Goal: Information Seeking & Learning: Check status

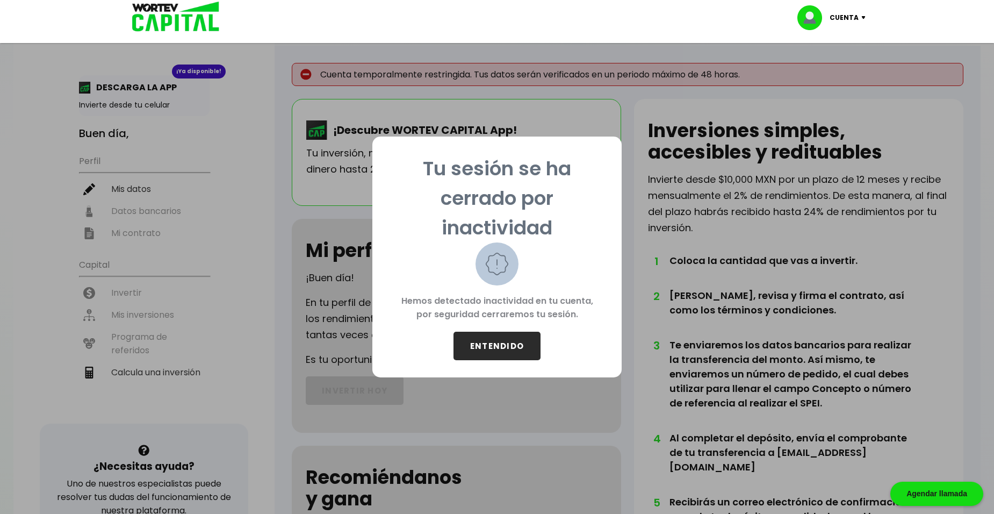
click at [521, 348] on button "ENTENDIDO" at bounding box center [496, 345] width 87 height 28
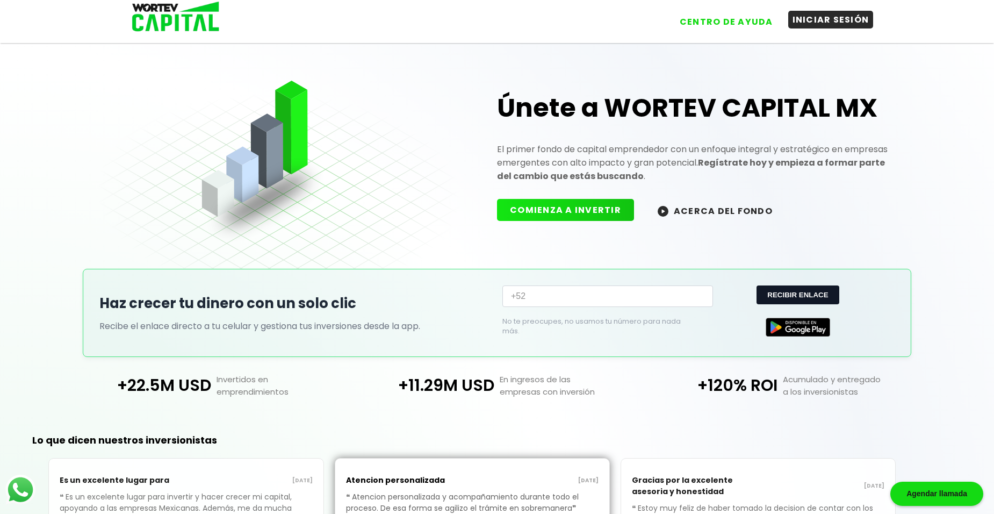
click at [830, 26] on button "INICIAR SESIÓN" at bounding box center [830, 20] width 85 height 18
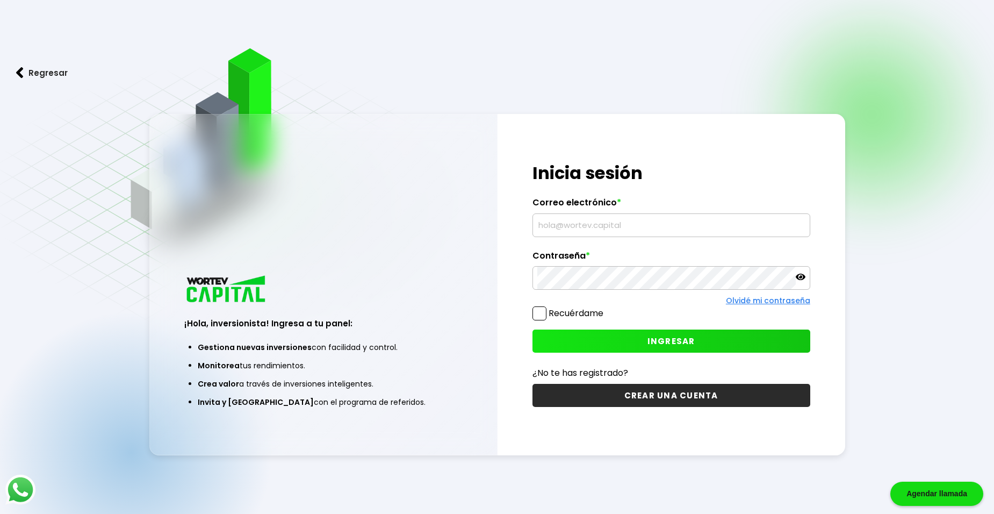
click at [595, 231] on input "text" at bounding box center [671, 225] width 268 height 23
type input "0"
click at [801, 275] on icon at bounding box center [801, 277] width 10 height 10
click at [546, 314] on label "Recuérdame" at bounding box center [567, 312] width 71 height 13
click at [605, 308] on input "Recuérdame" at bounding box center [605, 308] width 0 height 0
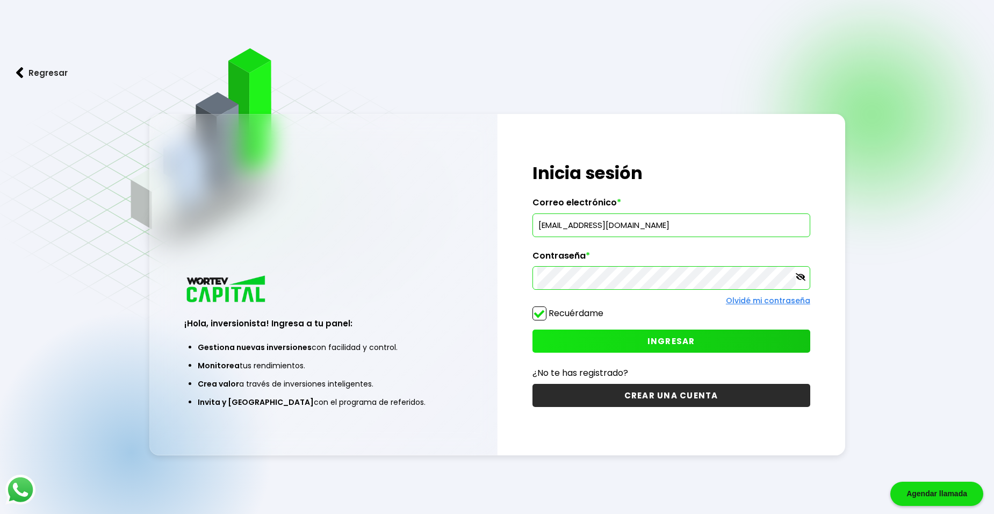
click at [708, 335] on button "INGRESAR" at bounding box center [671, 340] width 278 height 23
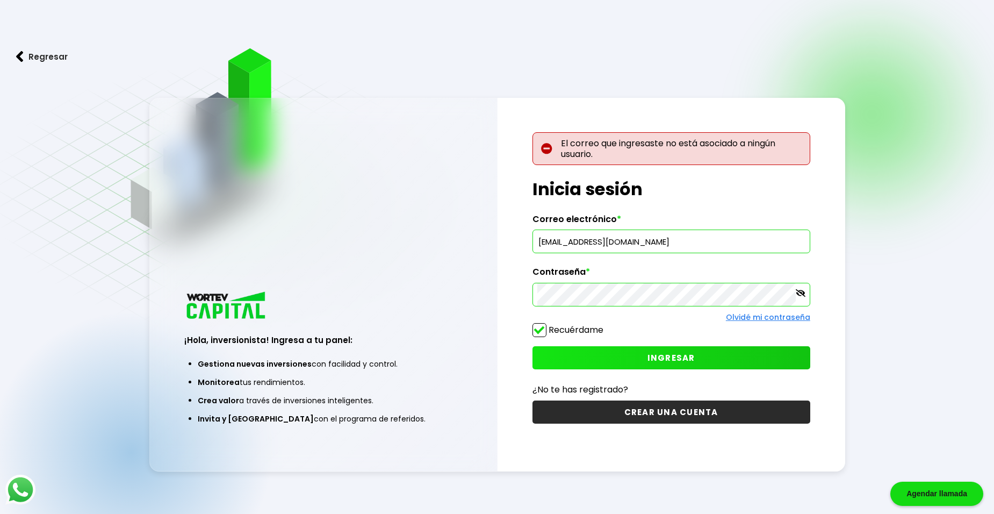
click at [625, 243] on input "[EMAIL_ADDRESS][DOMAIN_NAME]" at bounding box center [671, 241] width 268 height 23
click at [682, 239] on input "[EMAIL_ADDRESS][DOMAIN_NAME]" at bounding box center [671, 241] width 268 height 23
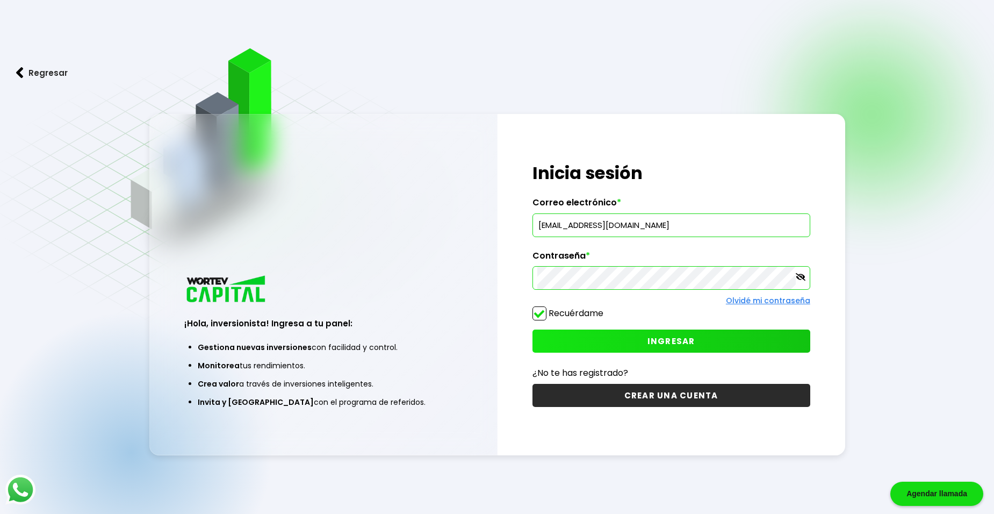
type input "[EMAIL_ADDRESS][DOMAIN_NAME]"
click at [669, 336] on span "INGRESAR" at bounding box center [671, 340] width 48 height 11
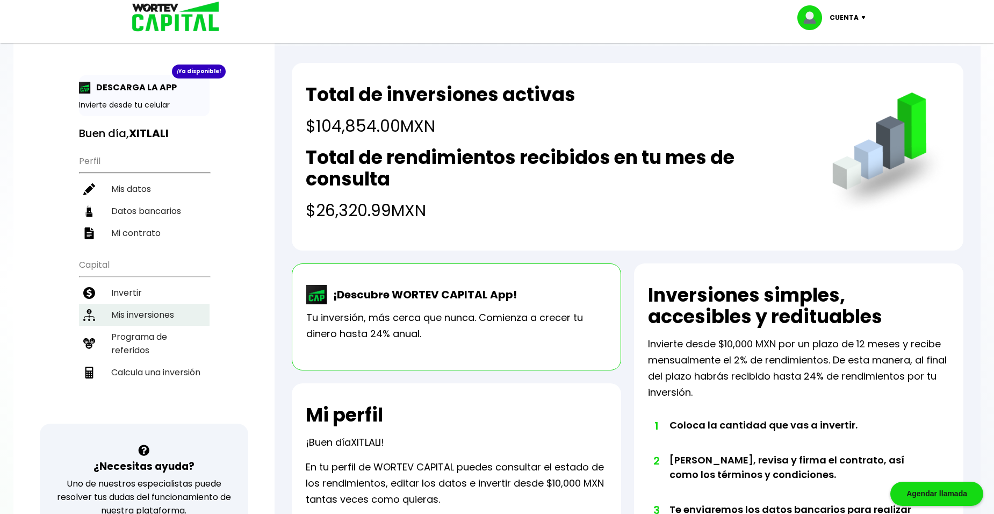
click at [146, 312] on li "Mis inversiones" at bounding box center [144, 315] width 131 height 22
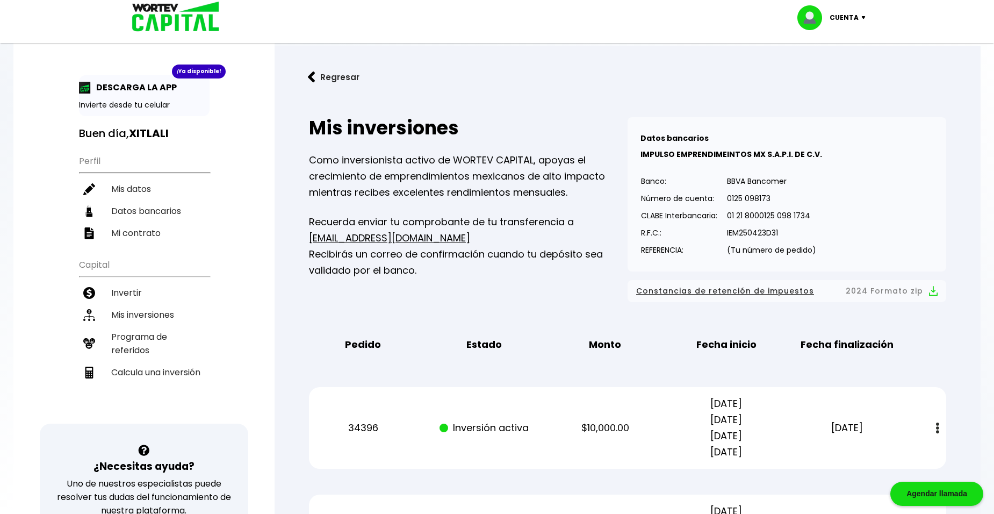
click at [316, 73] on button "Regresar" at bounding box center [334, 77] width 84 height 28
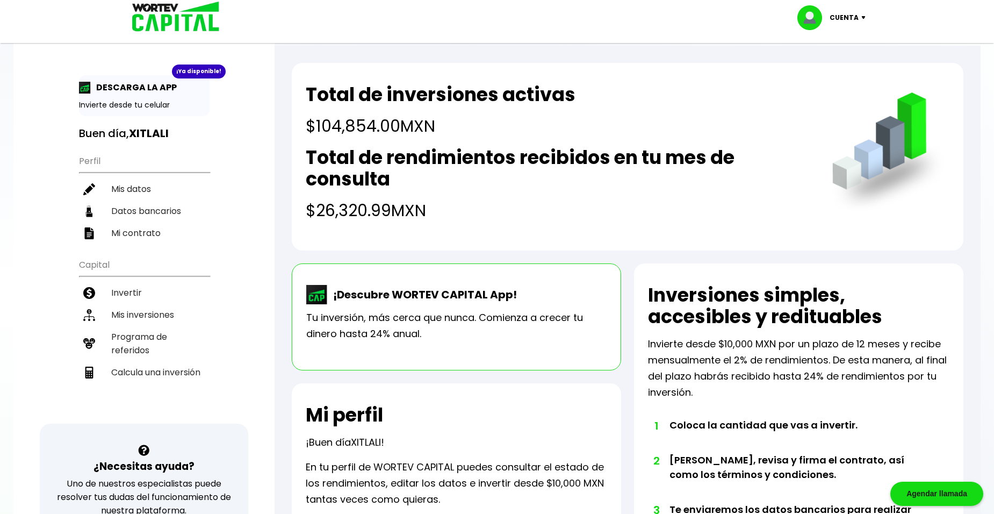
drag, startPoint x: 321, startPoint y: 209, endPoint x: 438, endPoint y: 206, distance: 117.2
click at [438, 206] on h4 "$26,320.99 MXN" at bounding box center [558, 210] width 504 height 24
drag, startPoint x: 438, startPoint y: 206, endPoint x: 375, endPoint y: 141, distance: 91.2
click at [375, 141] on div "Total de inversiones activas $104,854.00 MXN Total de rendimientos recibidos en…" at bounding box center [558, 153] width 504 height 139
drag, startPoint x: 439, startPoint y: 125, endPoint x: 284, endPoint y: 127, distance: 155.3
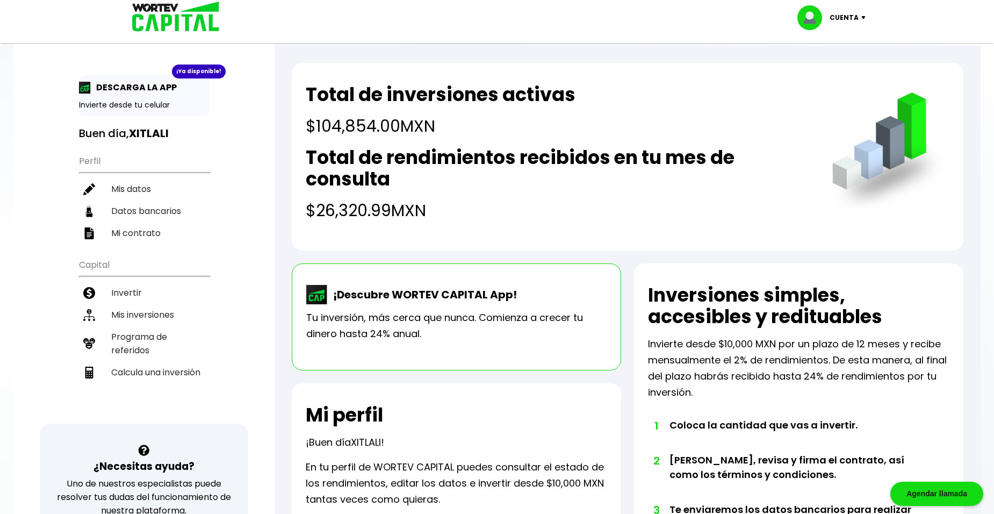
click at [284, 127] on div "Total de inversiones activas $104,854.00 MXN Total de rendimientos recibidos en…" at bounding box center [628, 474] width 706 height 856
click at [167, 290] on li "Invertir" at bounding box center [144, 293] width 131 height 22
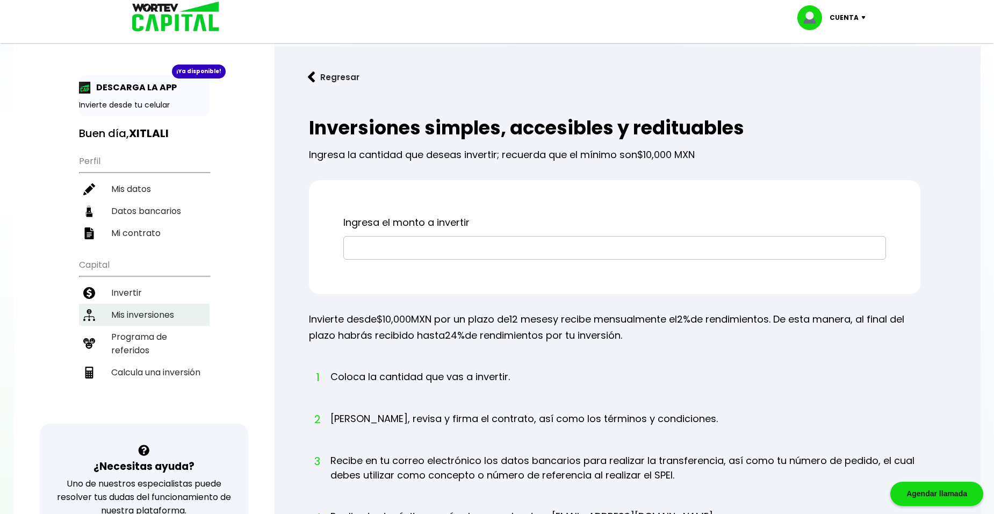
click at [136, 311] on li "Mis inversiones" at bounding box center [144, 315] width 131 height 22
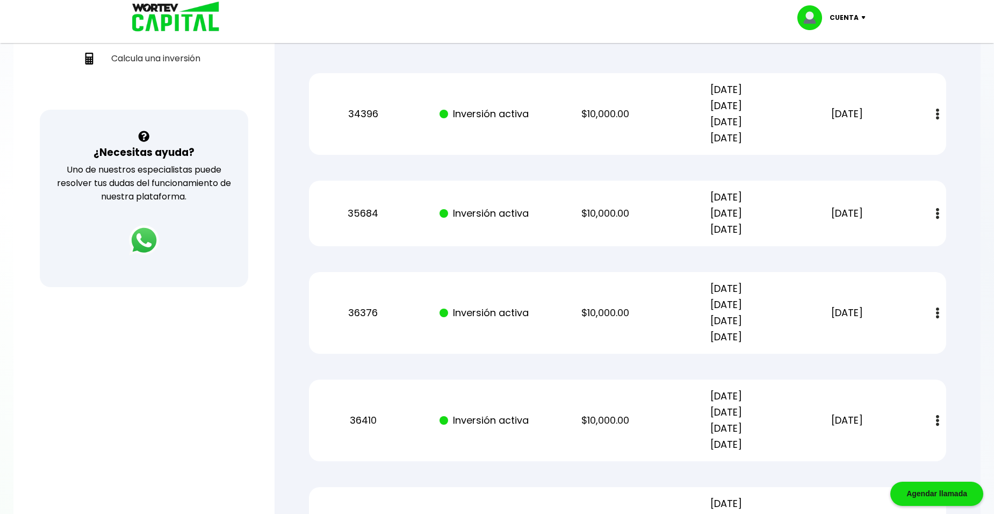
scroll to position [367, 0]
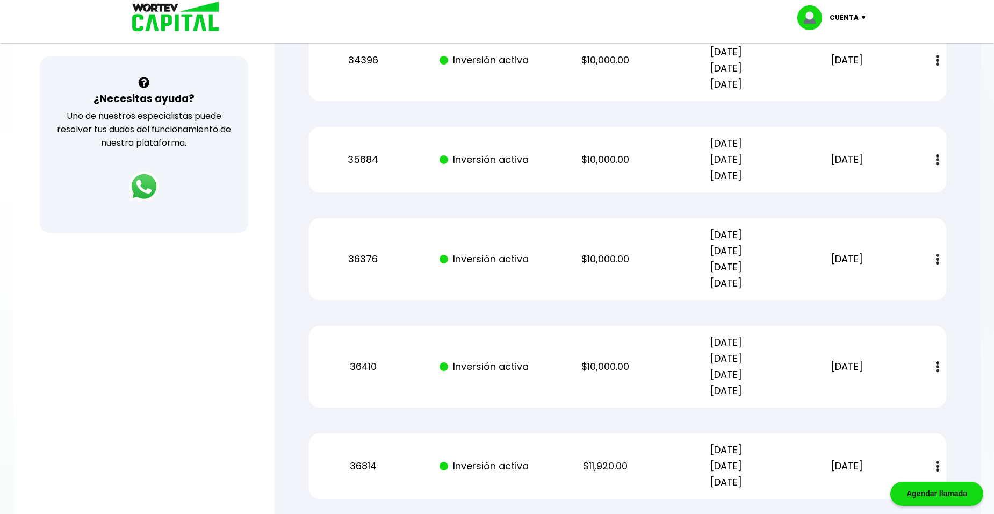
drag, startPoint x: 819, startPoint y: 259, endPoint x: 884, endPoint y: 262, distance: 65.1
click at [884, 262] on p "[DATE]" at bounding box center [847, 259] width 102 height 16
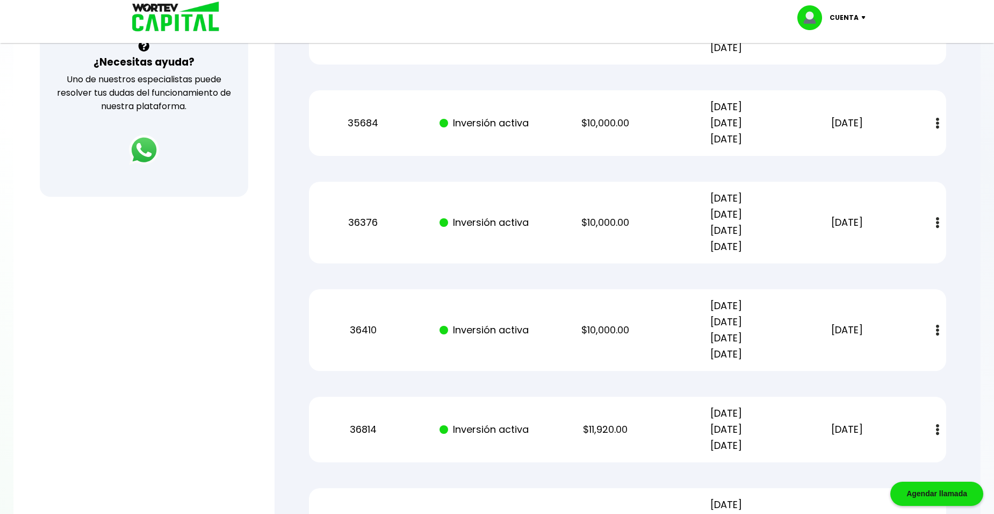
scroll to position [421, 0]
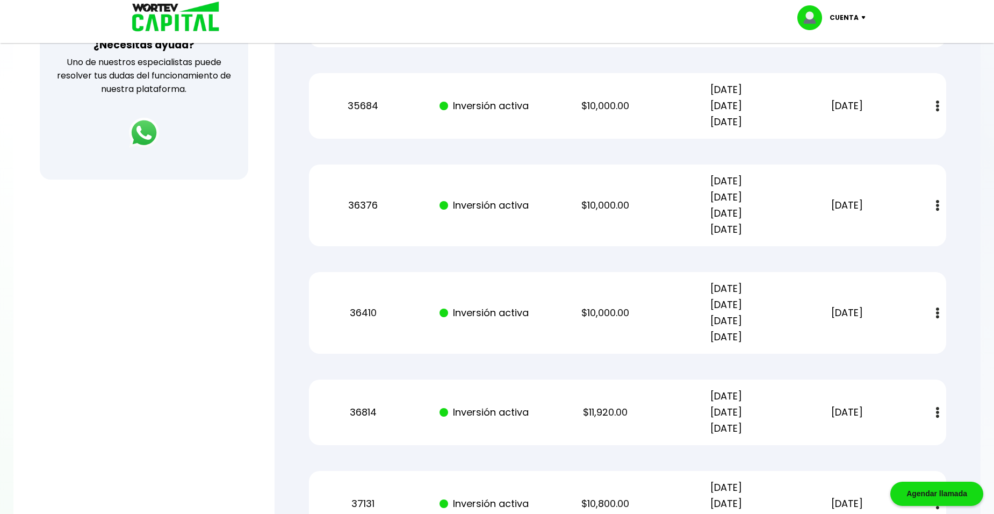
drag, startPoint x: 878, startPoint y: 311, endPoint x: 817, endPoint y: 190, distance: 135.3
click at [817, 190] on div "Mis inversiones Como inversionista activo de WORTEV CAPITAL, apoyas el crecimie…" at bounding box center [628, 261] width 672 height 1164
